Goal: Navigation & Orientation: Find specific page/section

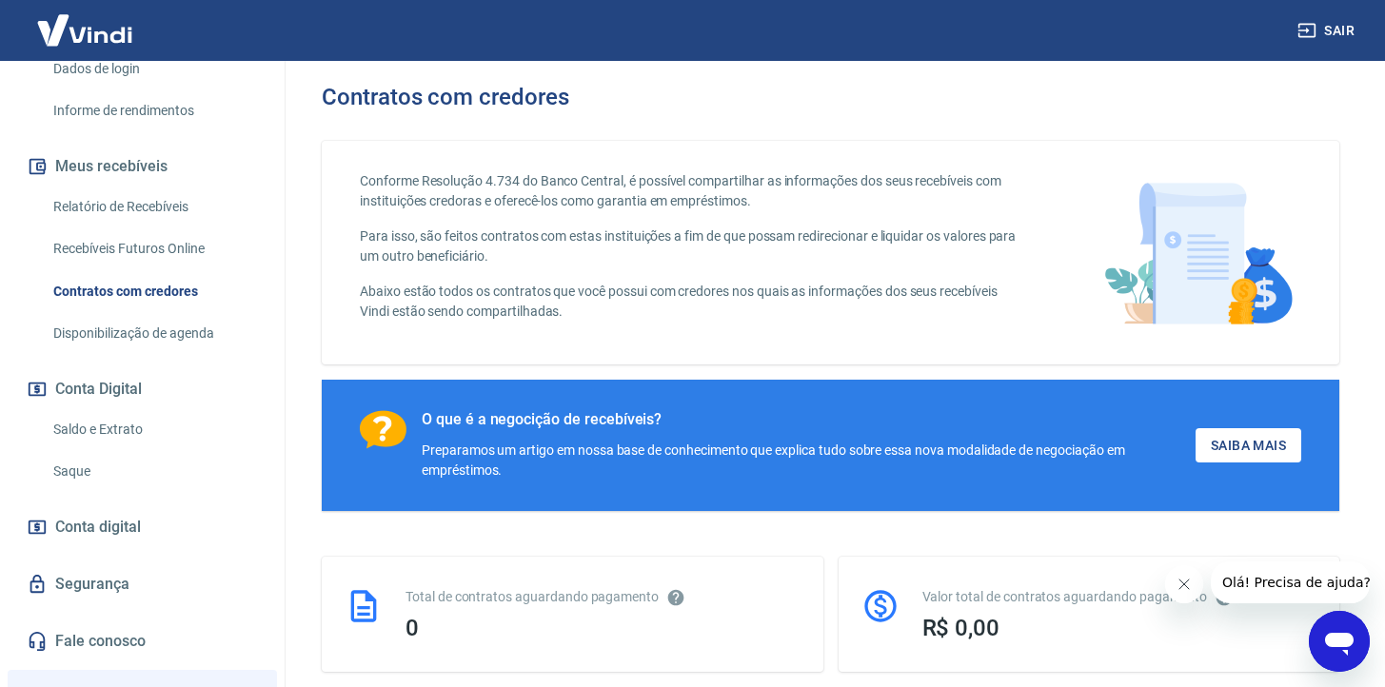
scroll to position [109, 0]
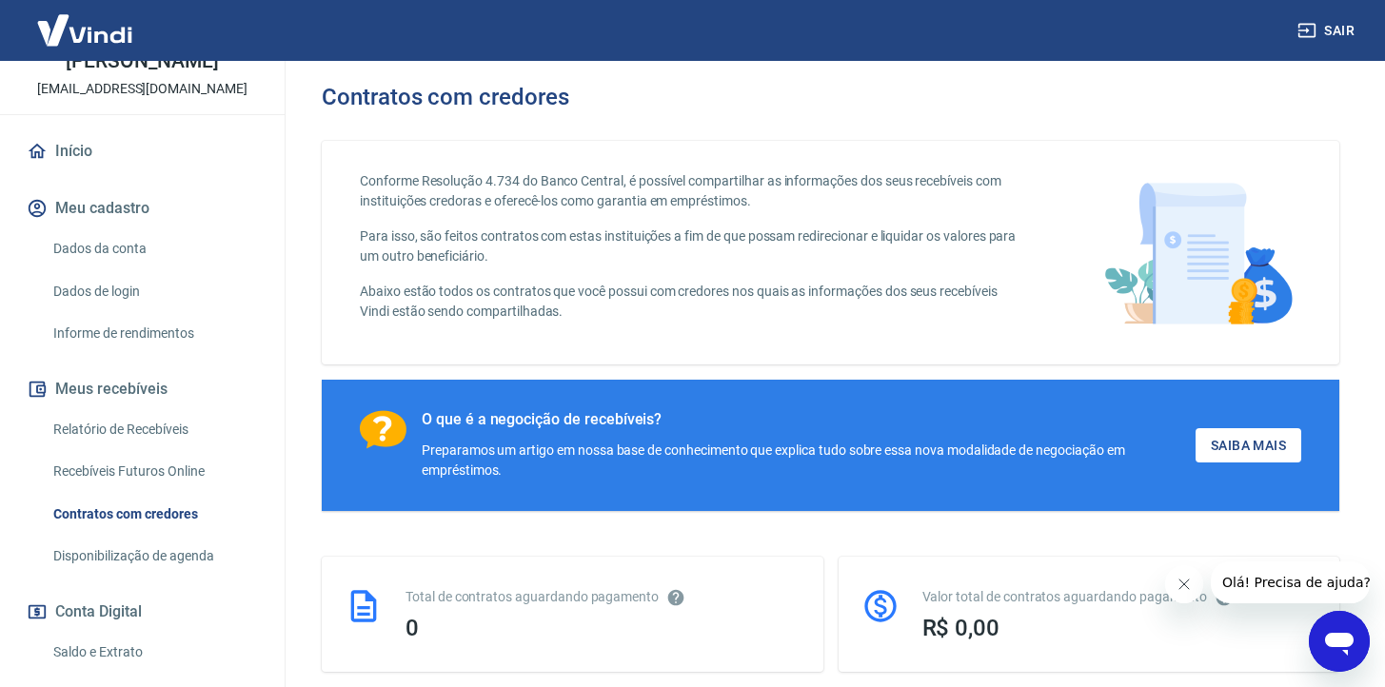
click at [118, 158] on link "Início" at bounding box center [142, 151] width 239 height 42
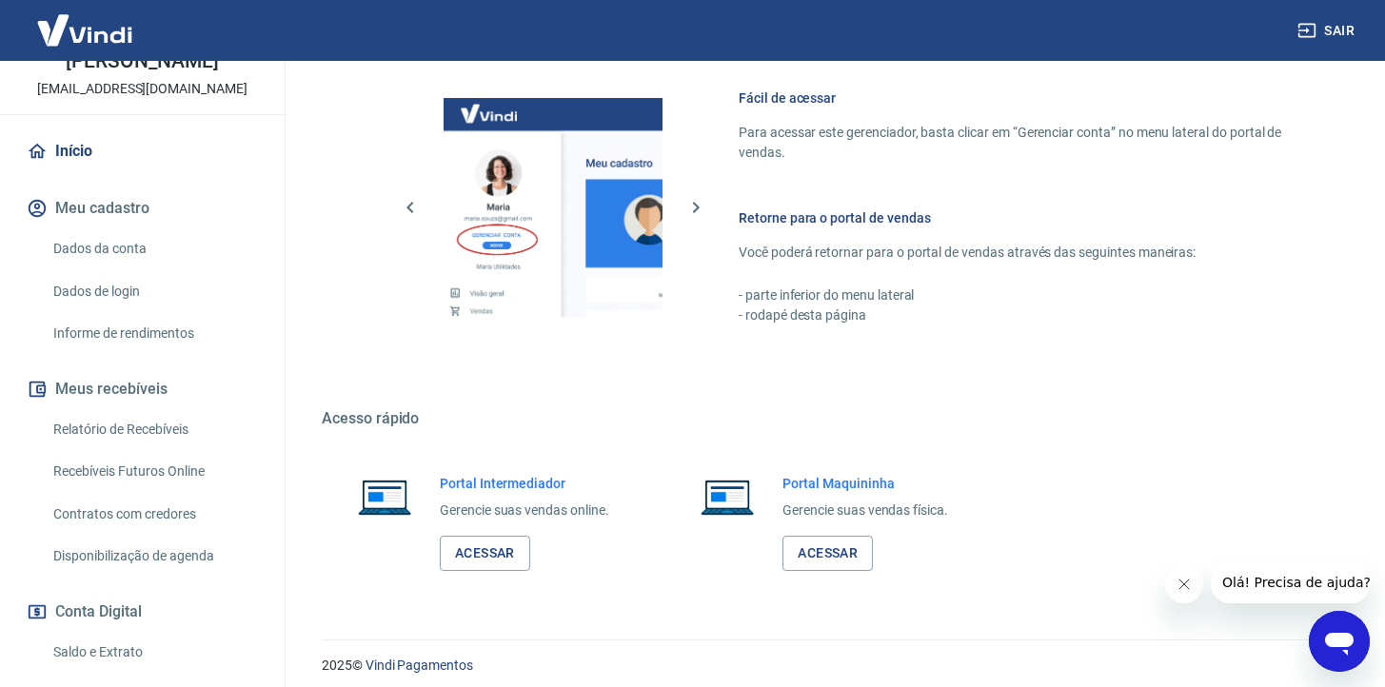
scroll to position [834, 0]
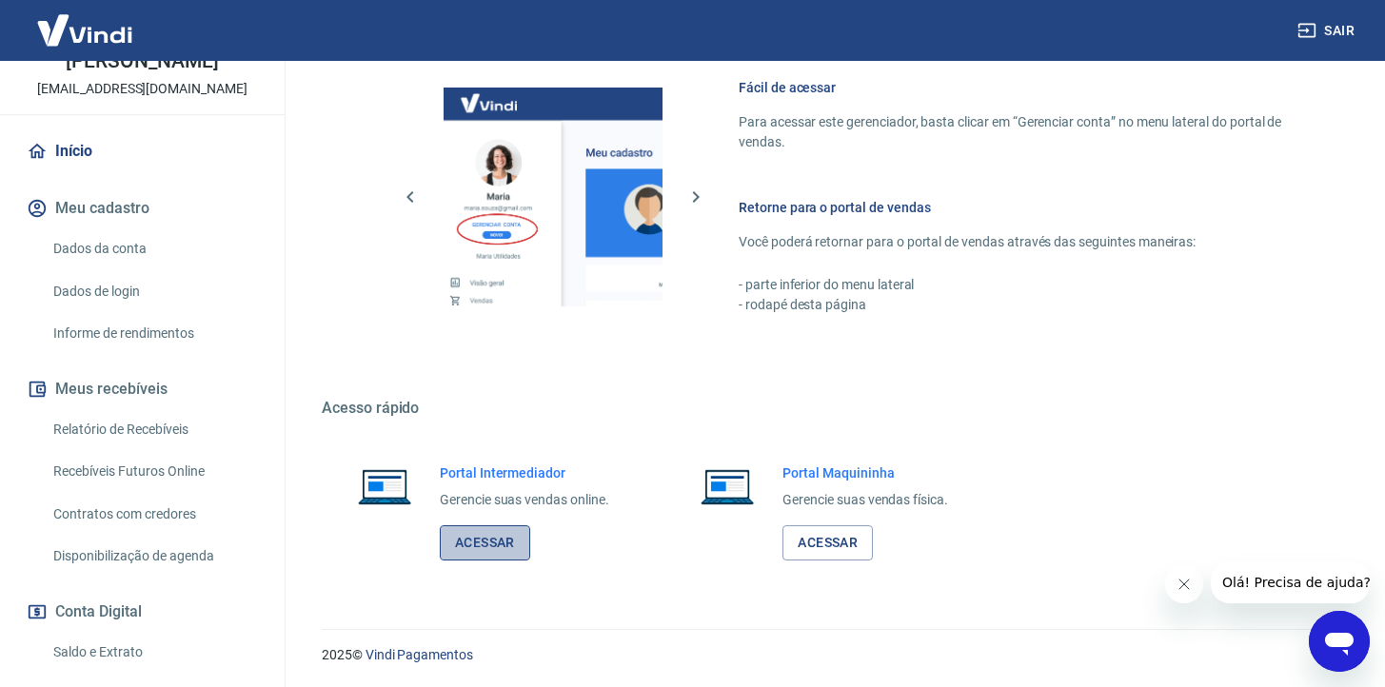
click at [470, 538] on link "Acessar" at bounding box center [485, 542] width 90 height 35
